Goal: Information Seeking & Learning: Learn about a topic

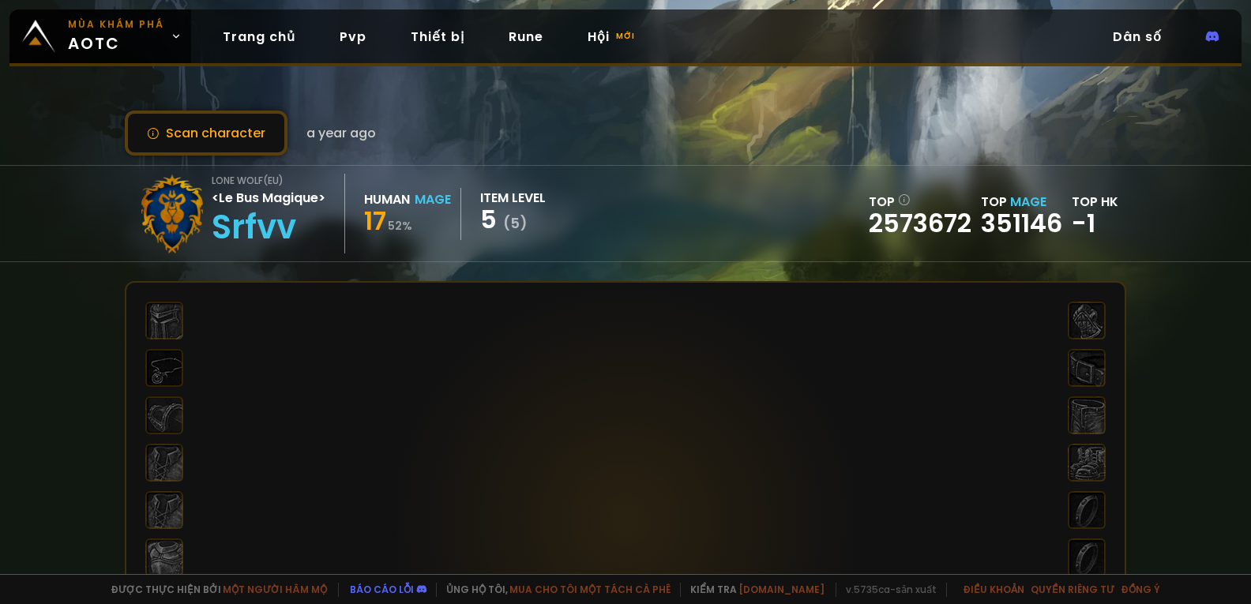
click at [971, 175] on div "Lone Wolf ( eu ) <Le Bus Magique> Srfvv Human Mage 17 52 % item level 5 ( 5 ) T…" at bounding box center [625, 214] width 1001 height 96
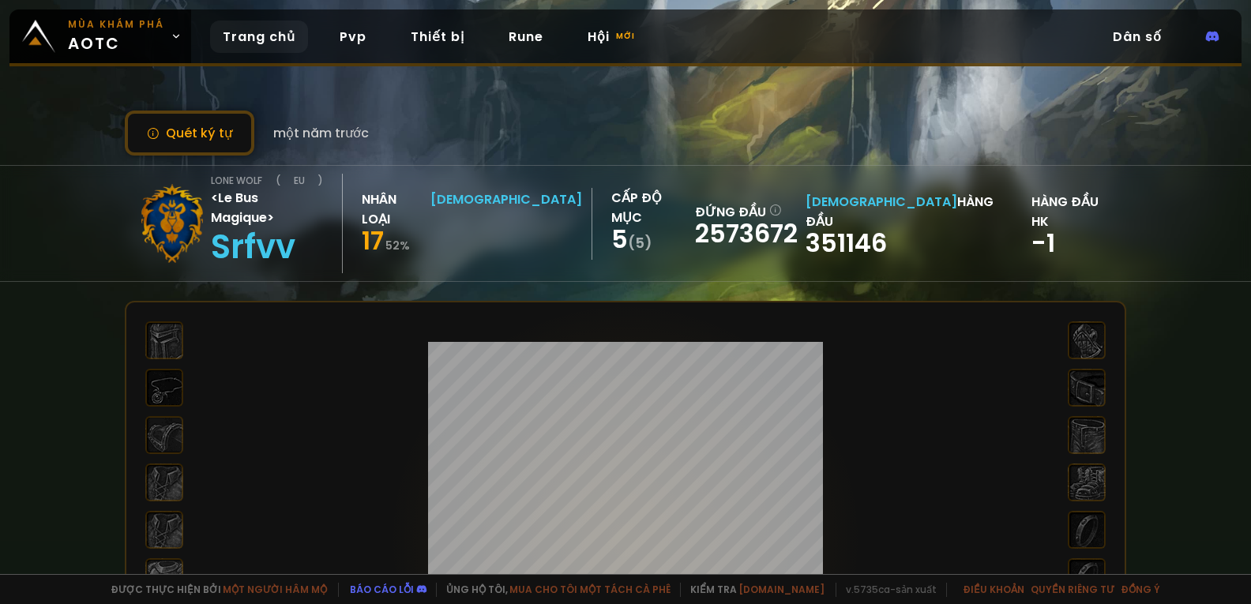
click at [269, 34] on font "Trang chủ" at bounding box center [259, 37] width 73 height 18
click at [274, 202] on font "<Le Bus Magique>" at bounding box center [242, 208] width 63 height 38
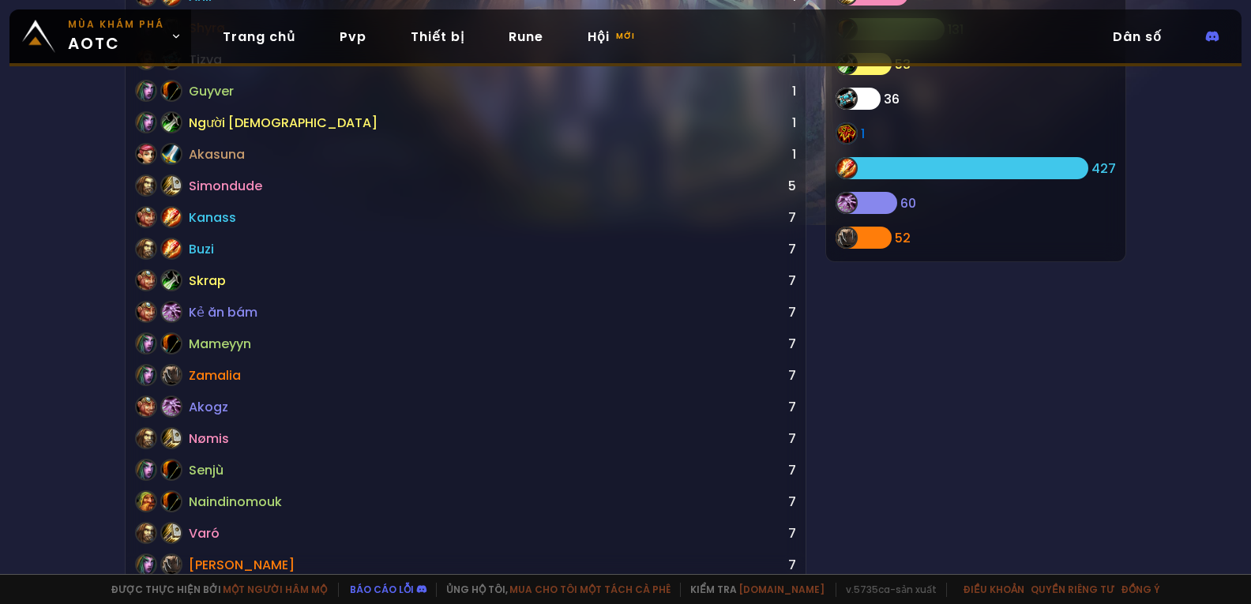
scroll to position [474, 0]
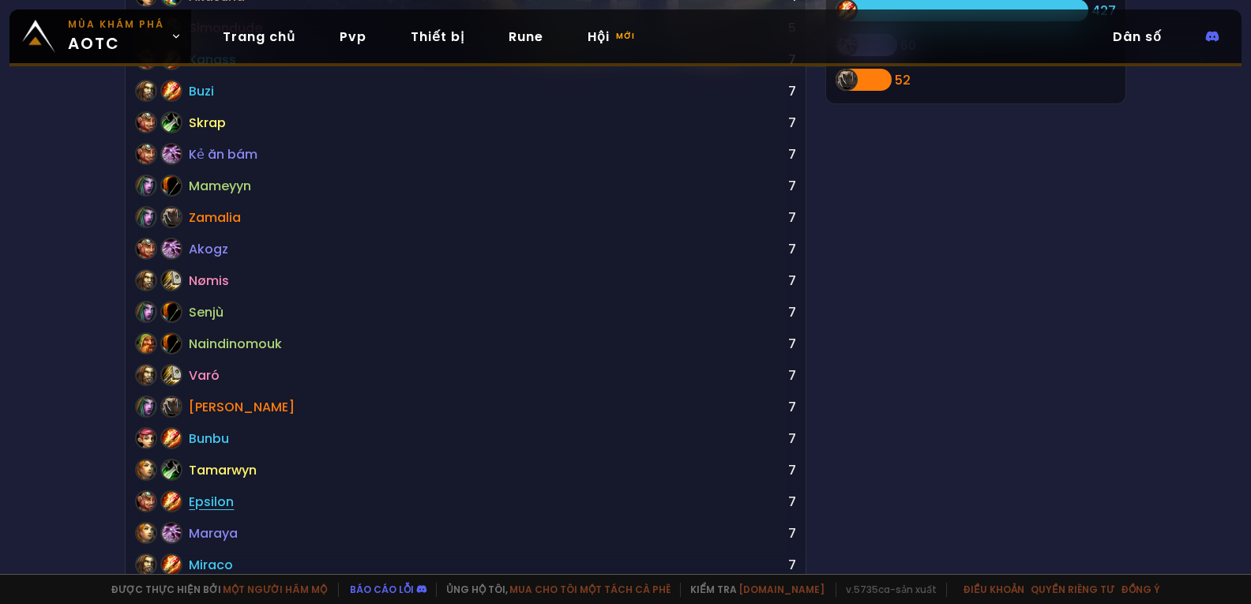
click at [205, 507] on font "Epsilon" at bounding box center [211, 502] width 45 height 18
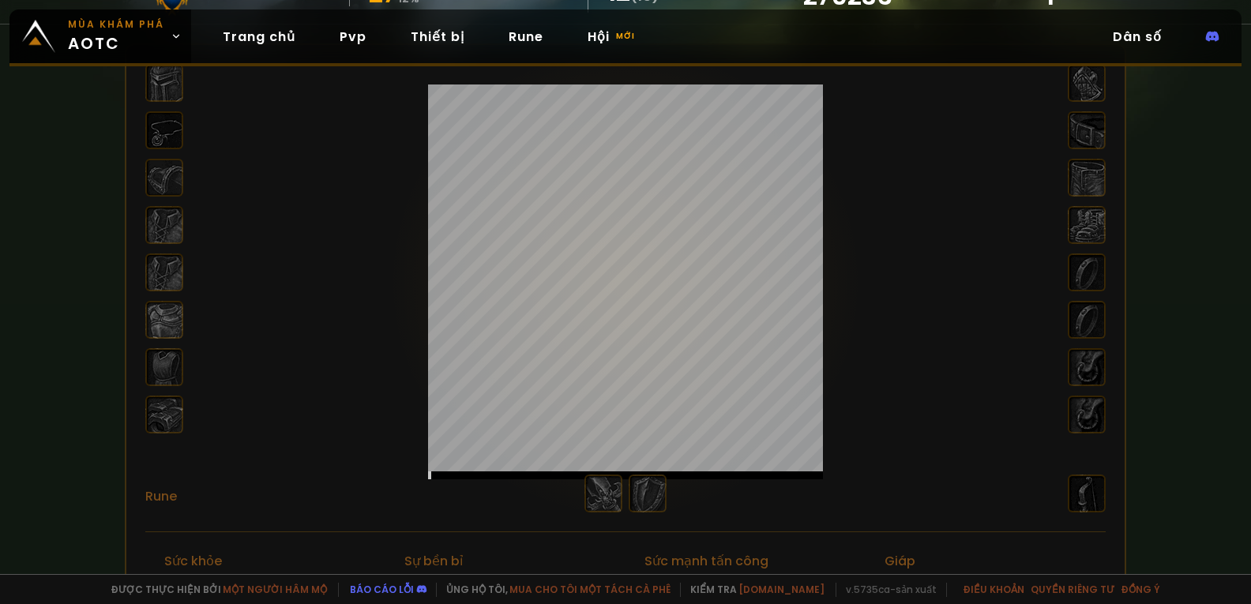
scroll to position [474, 0]
